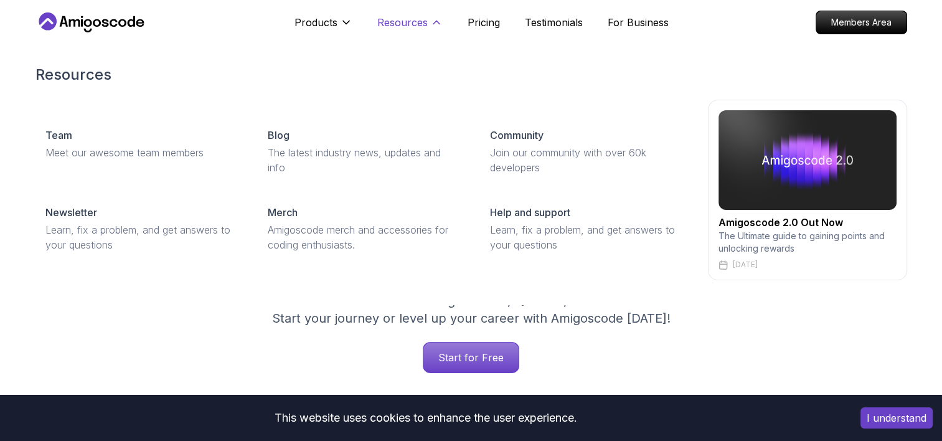
click at [408, 16] on p "Resources" at bounding box center [402, 22] width 50 height 15
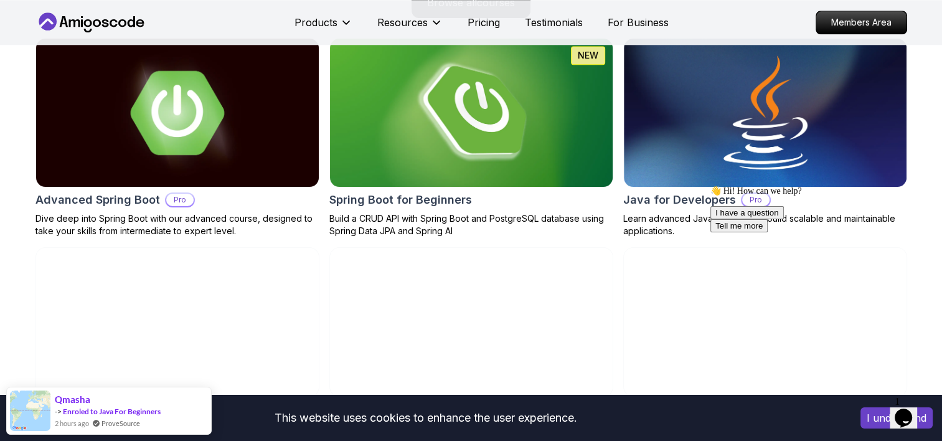
scroll to position [1344, 0]
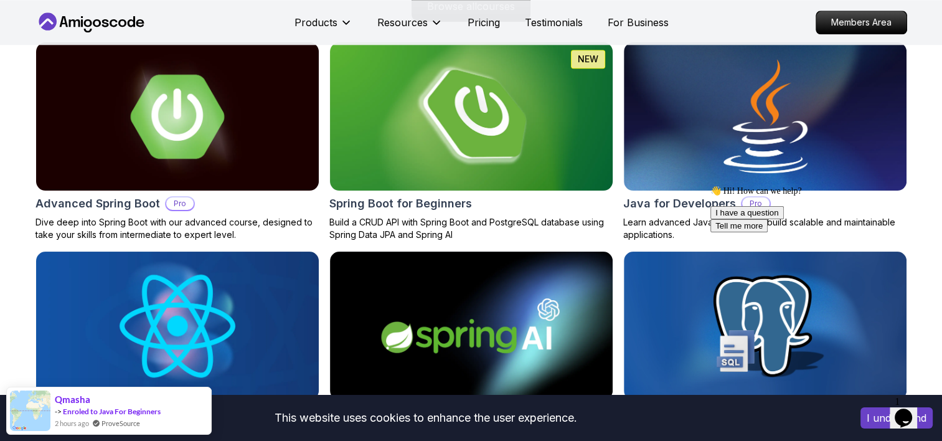
click at [423, 96] on img at bounding box center [470, 117] width 297 height 156
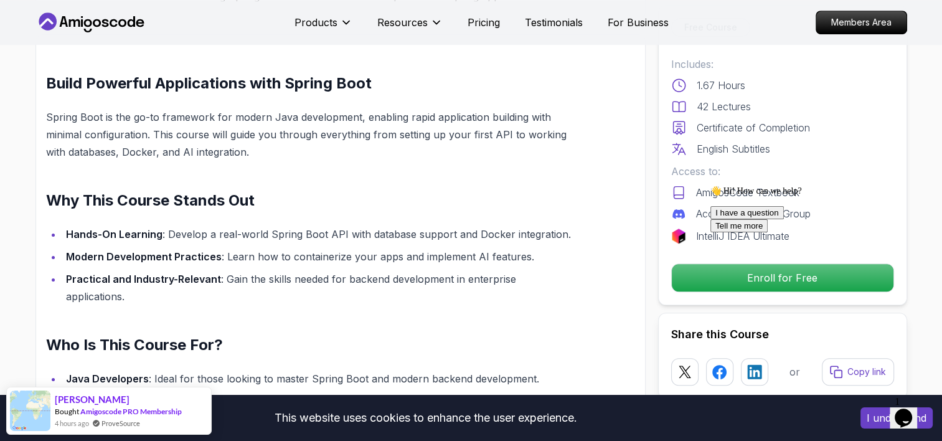
scroll to position [780, 0]
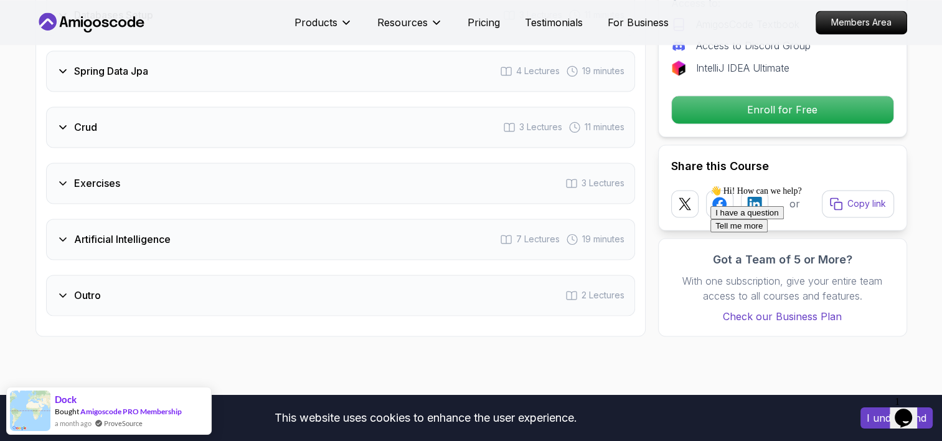
scroll to position [2049, 0]
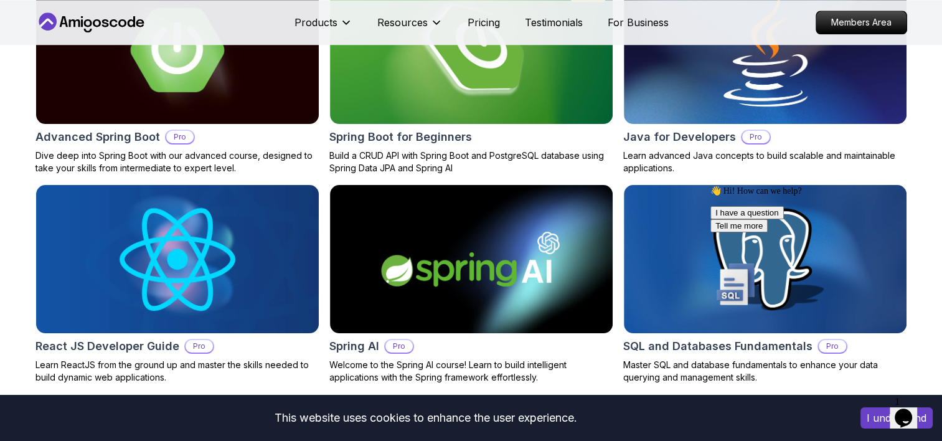
scroll to position [1344, 0]
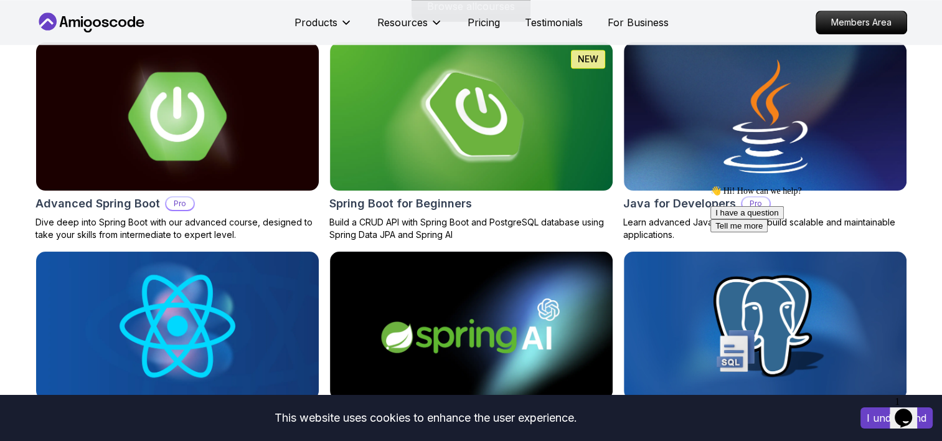
click at [157, 149] on img at bounding box center [177, 117] width 297 height 156
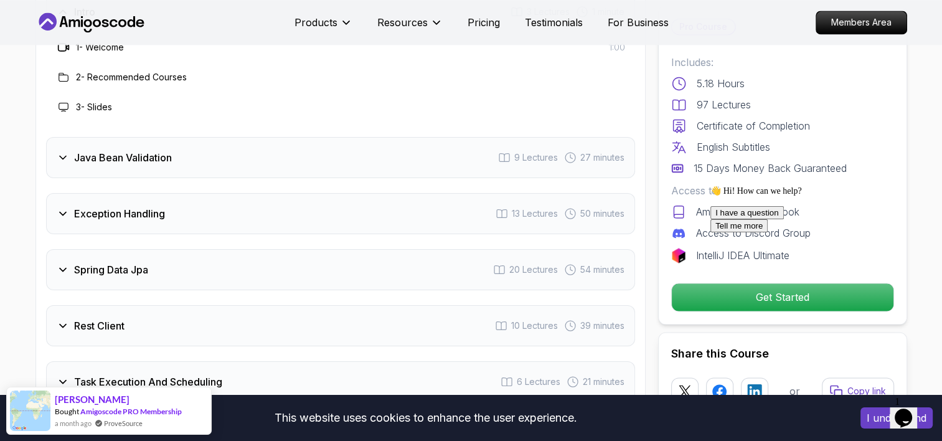
scroll to position [1764, 0]
click at [915, 185] on div "Chat attention grabber" at bounding box center [822, 185] width 224 height 0
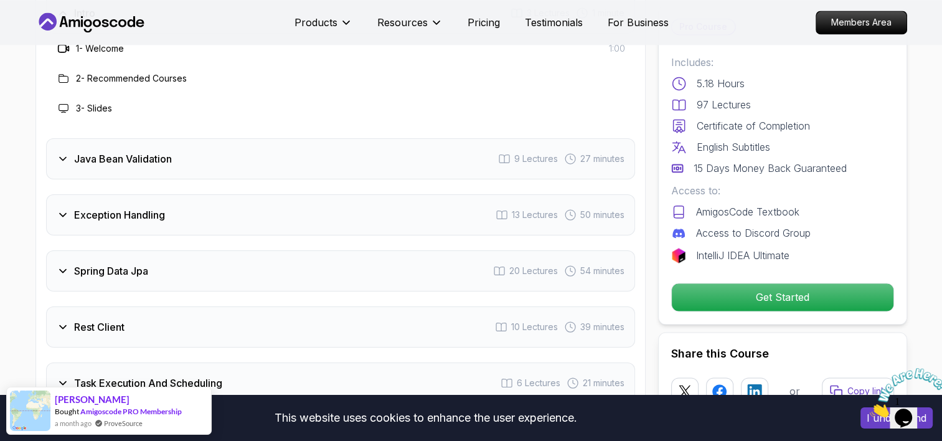
click at [869, 408] on icon "Close" at bounding box center [869, 413] width 0 height 11
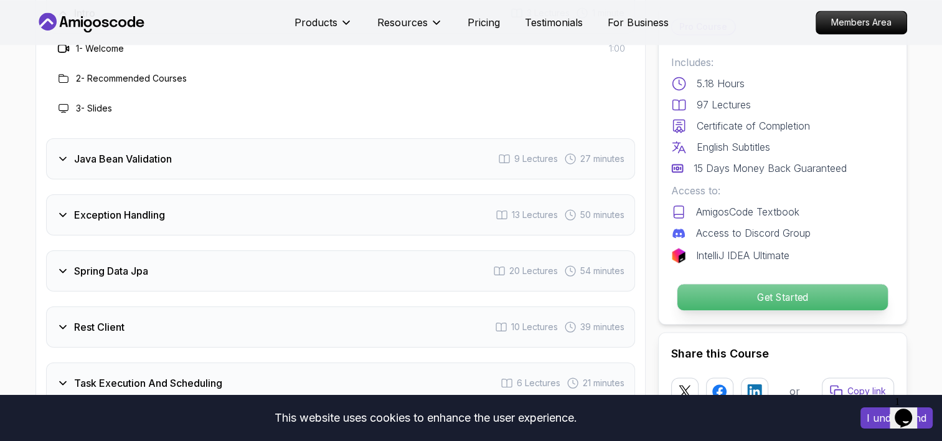
click at [778, 303] on p "Get Started" at bounding box center [781, 297] width 210 height 26
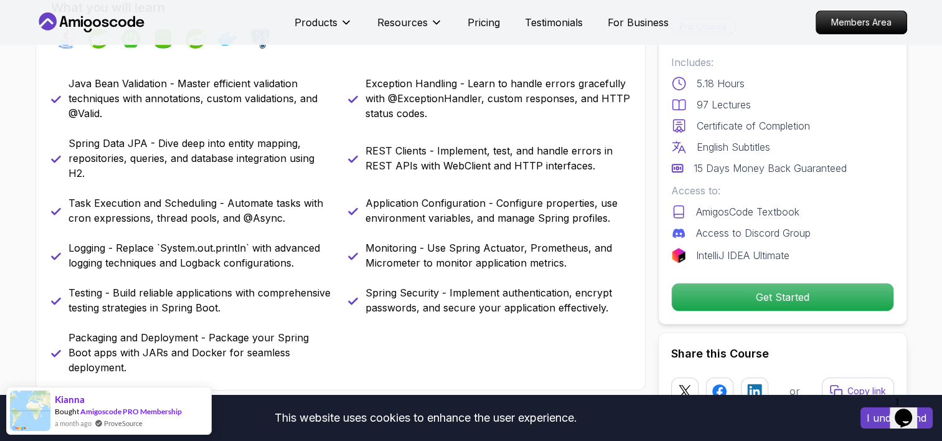
scroll to position [558, 0]
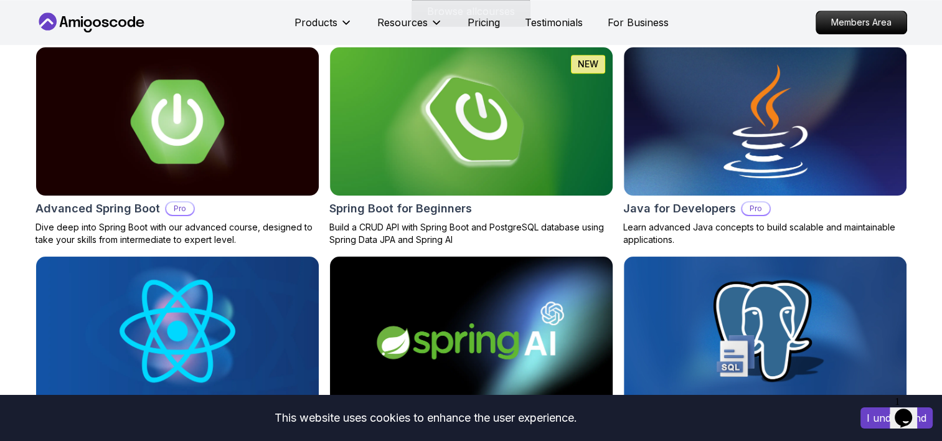
scroll to position [1336, 0]
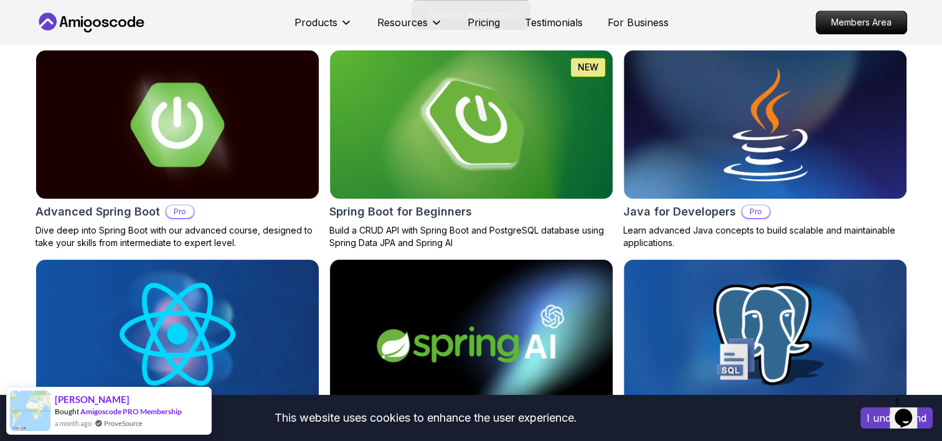
click at [432, 337] on img at bounding box center [470, 334] width 297 height 156
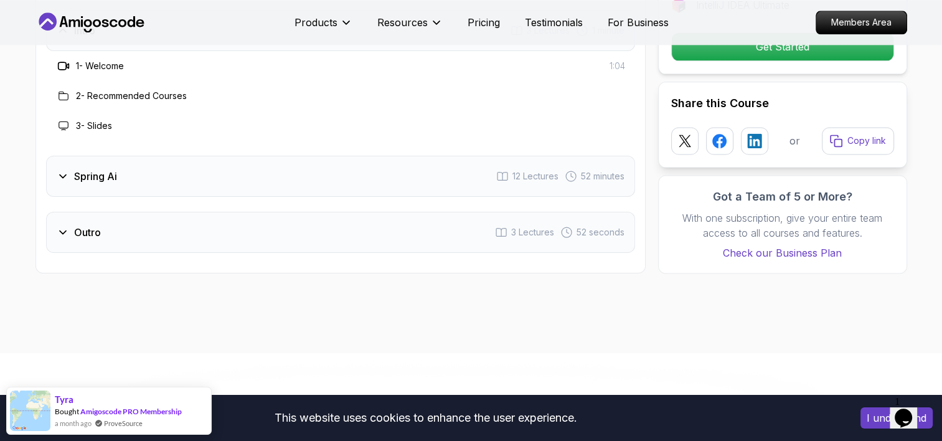
scroll to position [1648, 0]
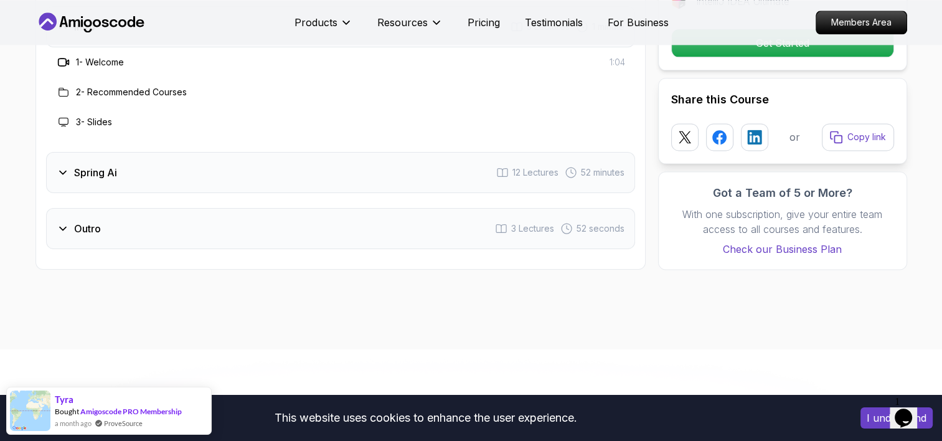
click at [329, 180] on div "Spring Ai 12 Lectures 52 minutes" at bounding box center [340, 172] width 589 height 41
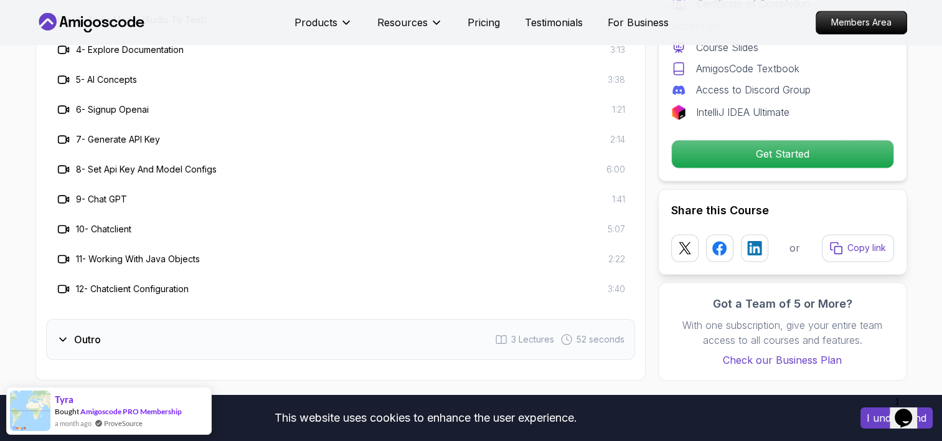
scroll to position [1814, 0]
